Goal: Find specific page/section: Find specific page/section

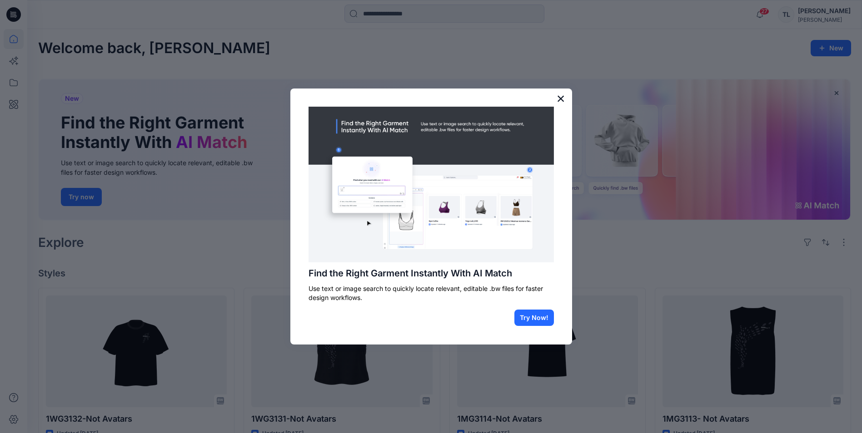
click at [564, 98] on button "×" at bounding box center [561, 98] width 9 height 15
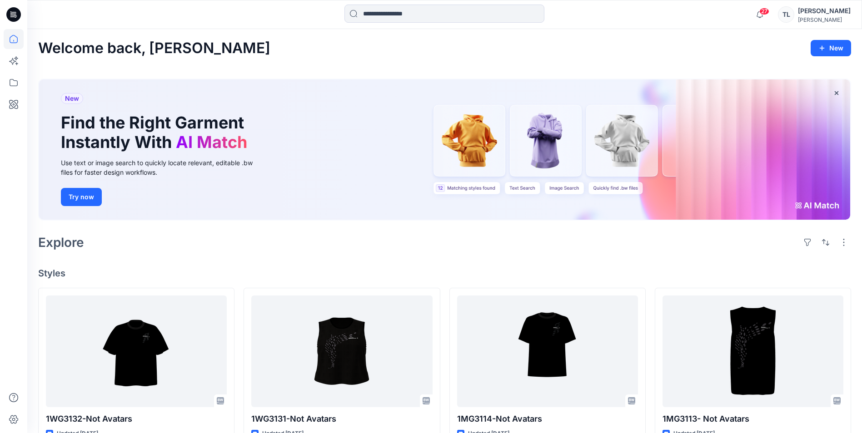
click at [834, 14] on div "[PERSON_NAME]" at bounding box center [824, 10] width 53 height 11
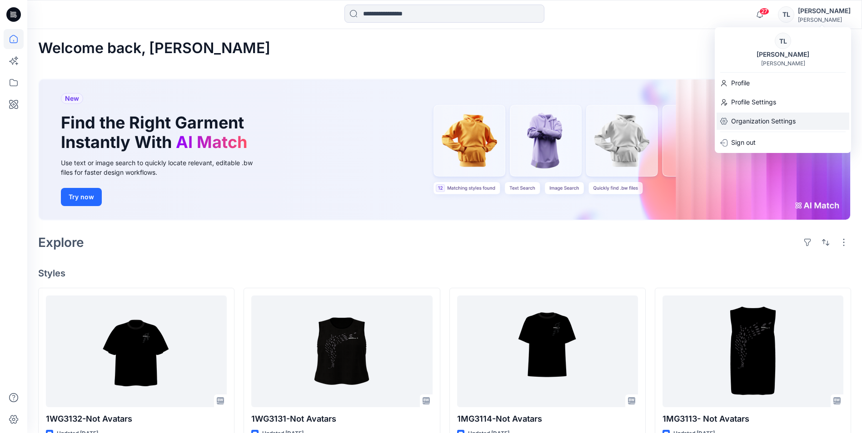
click at [769, 123] on p "Organization Settings" at bounding box center [763, 121] width 65 height 17
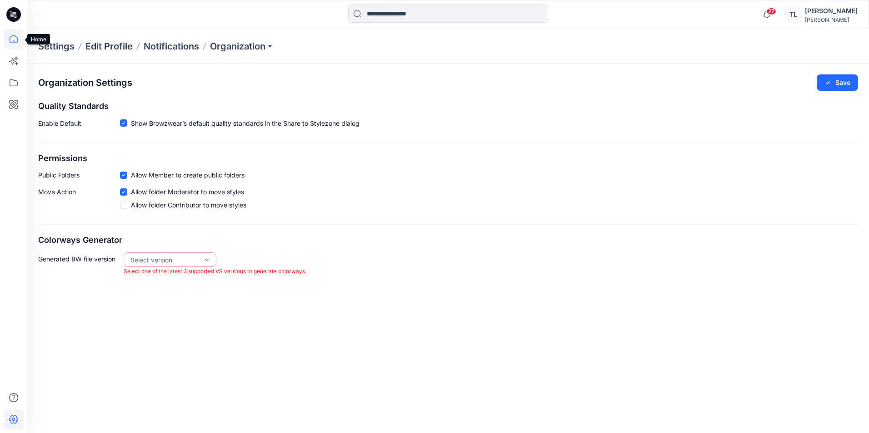
click at [7, 35] on icon at bounding box center [14, 39] width 20 height 20
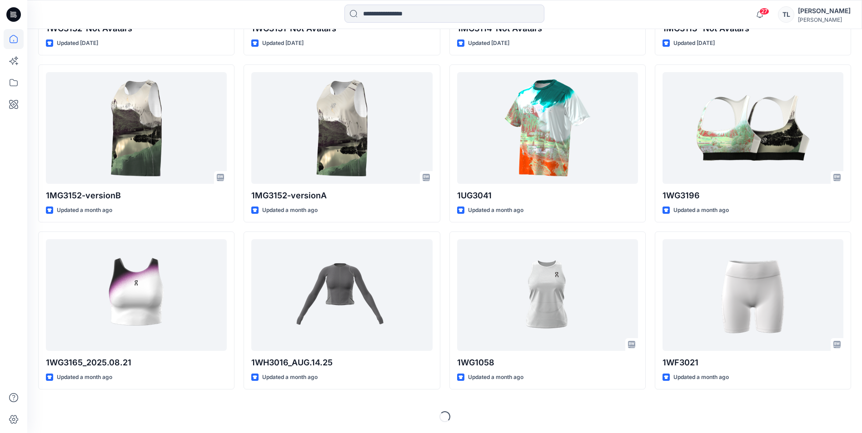
scroll to position [12, 0]
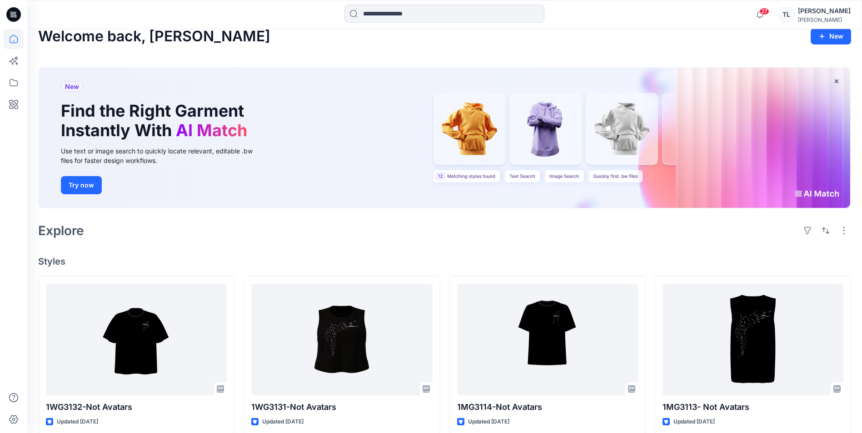
click at [794, 11] on div "TL" at bounding box center [786, 14] width 16 height 16
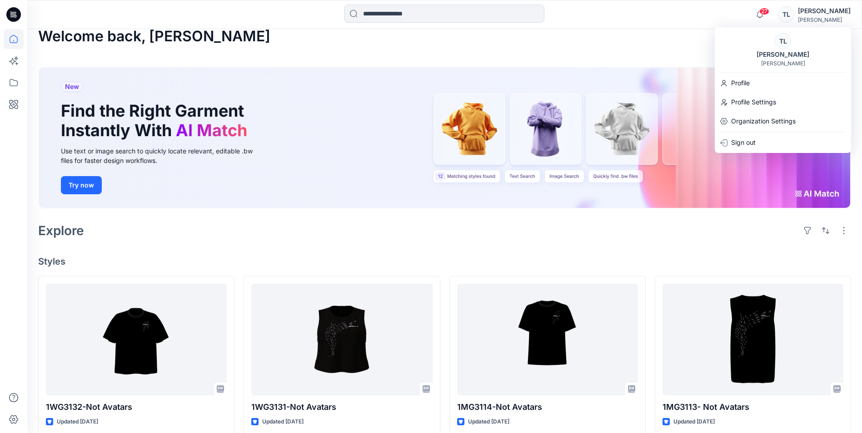
click at [780, 63] on div "[PERSON_NAME]" at bounding box center [783, 63] width 44 height 7
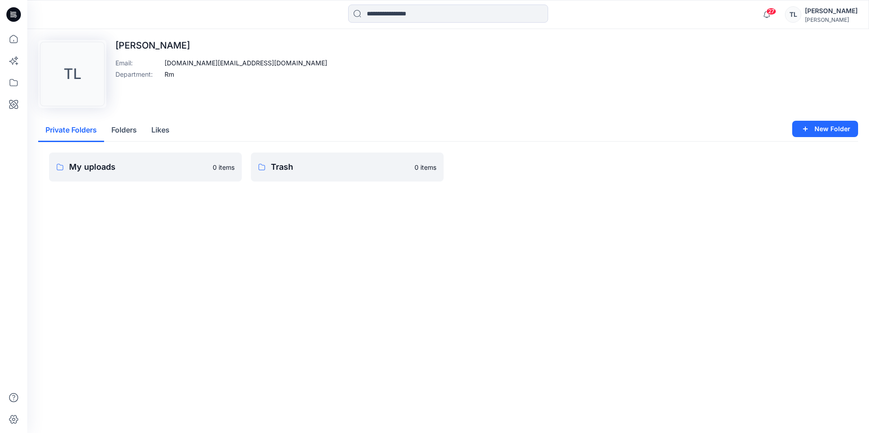
click at [126, 132] on button "Folders" at bounding box center [124, 130] width 40 height 23
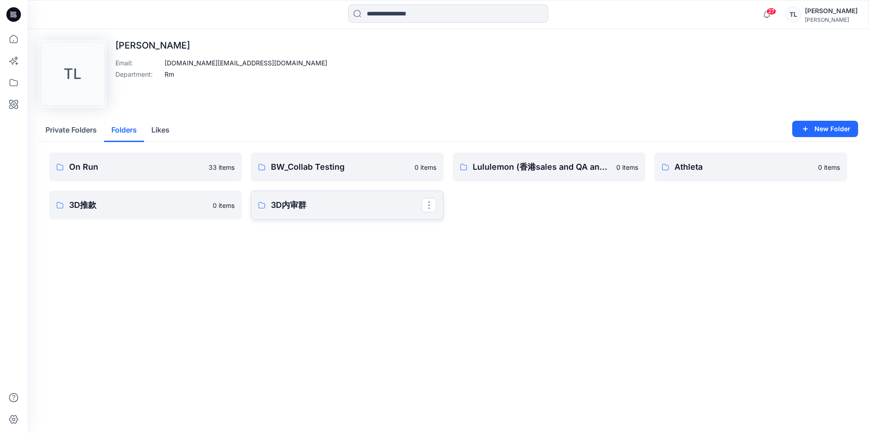
click at [291, 205] on p "3D内审群" at bounding box center [346, 205] width 151 height 13
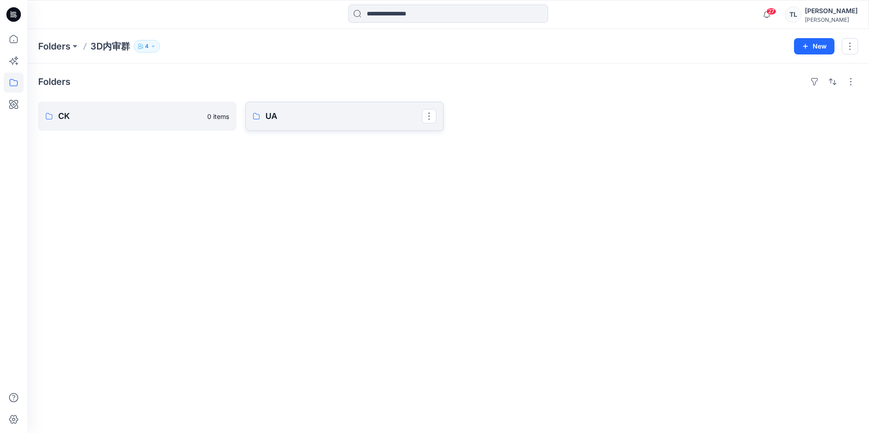
click at [334, 119] on p "UA" at bounding box center [343, 116] width 156 height 13
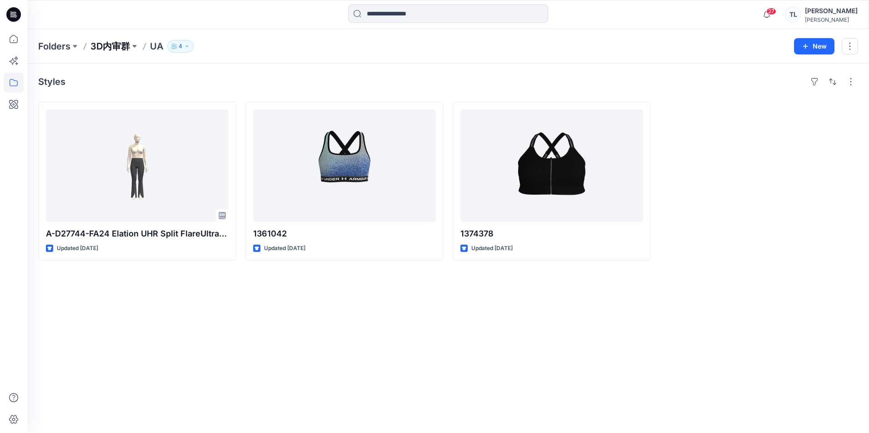
click at [114, 50] on p "3D内审群" at bounding box center [110, 46] width 40 height 13
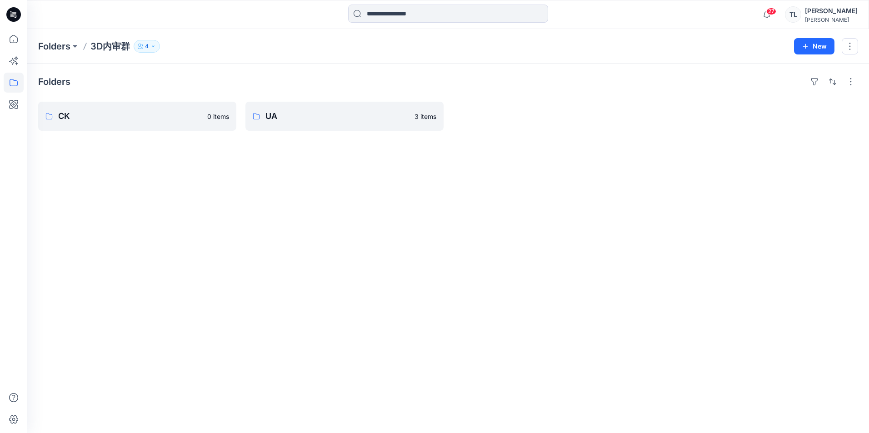
click at [832, 12] on div "[PERSON_NAME]" at bounding box center [831, 10] width 53 height 11
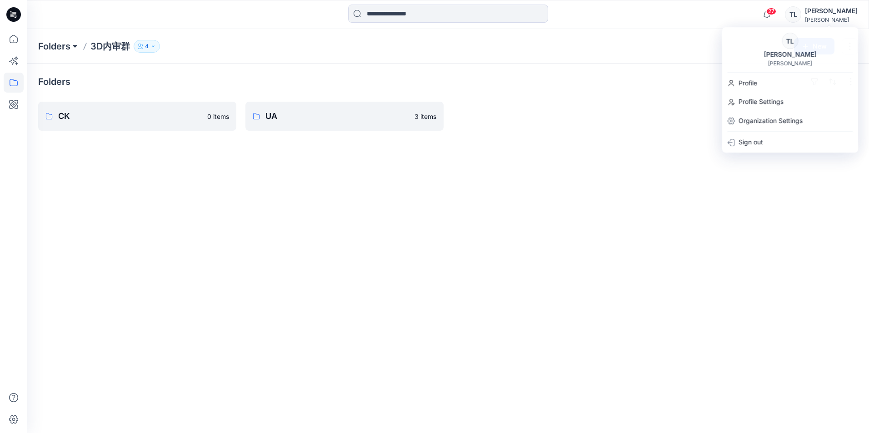
click at [72, 48] on button at bounding box center [74, 46] width 9 height 13
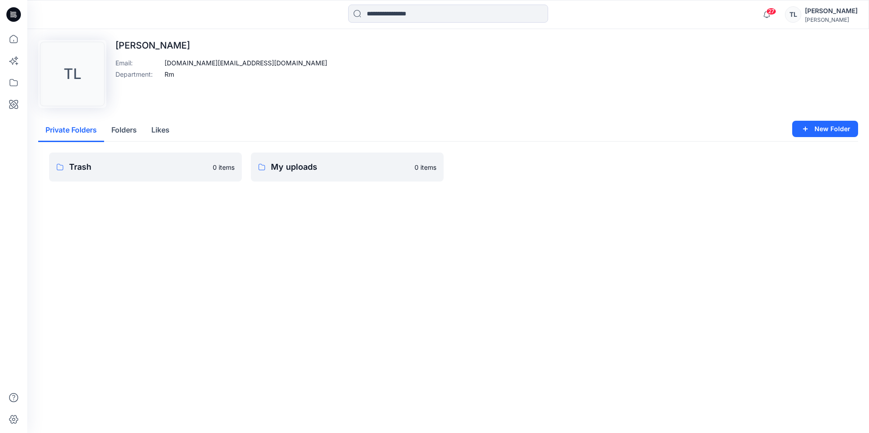
click at [129, 128] on button "Folders" at bounding box center [124, 130] width 40 height 23
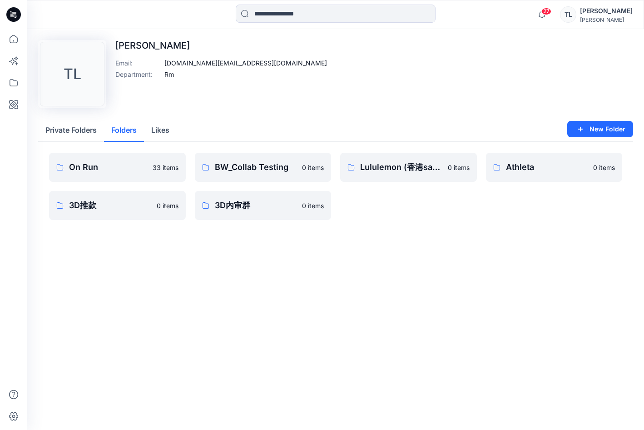
click at [609, 20] on div "[PERSON_NAME]" at bounding box center [606, 19] width 53 height 7
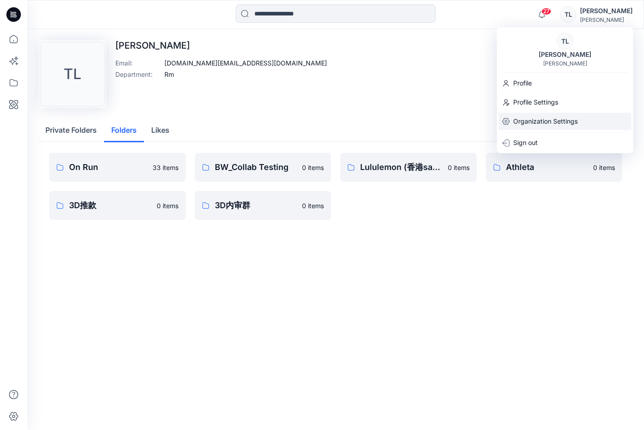
click at [530, 124] on p "Organization Settings" at bounding box center [545, 121] width 65 height 17
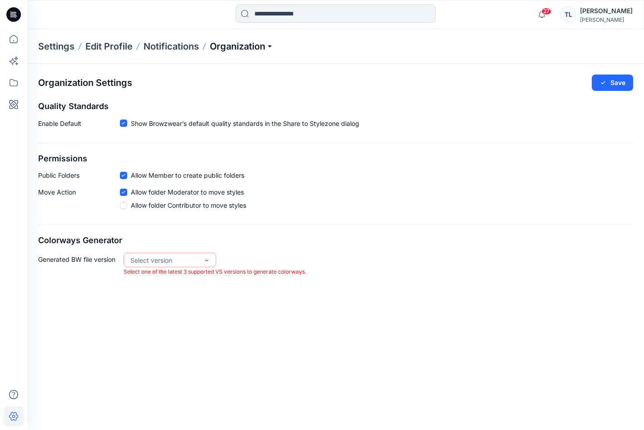
click at [240, 48] on p "Organization" at bounding box center [242, 46] width 64 height 13
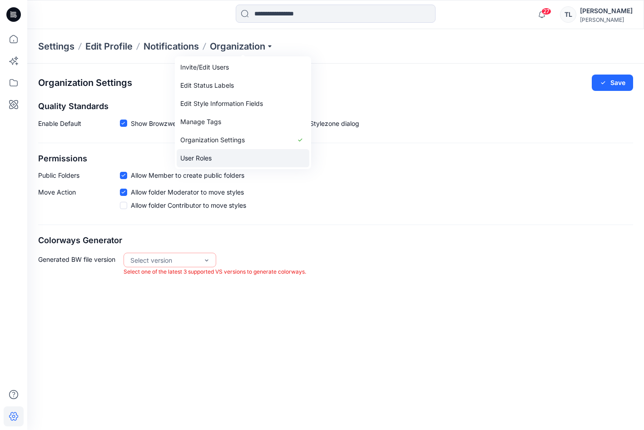
click at [217, 160] on link "User Roles" at bounding box center [243, 158] width 133 height 18
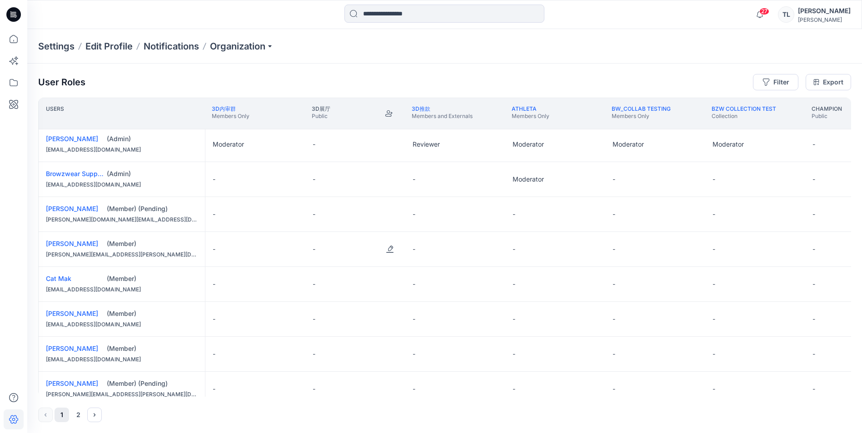
scroll to position [29, 0]
